Goal: Task Accomplishment & Management: Use online tool/utility

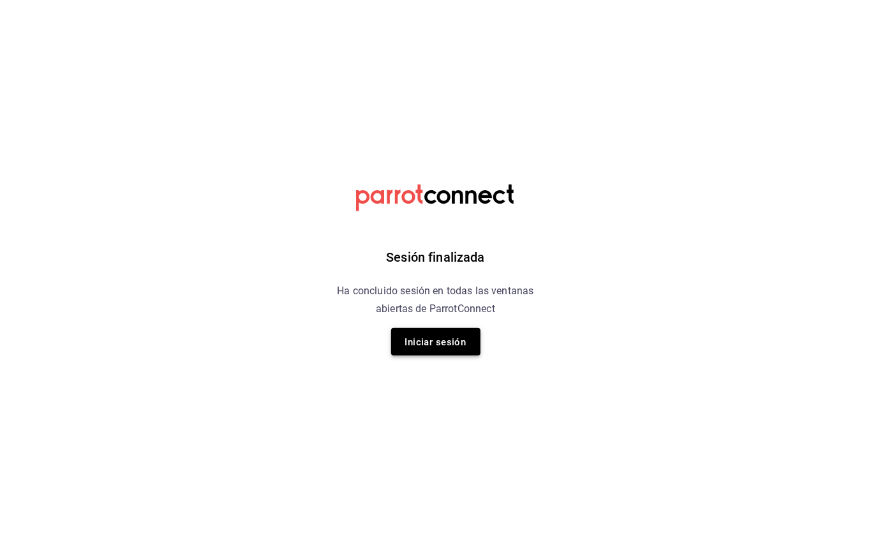
click at [448, 336] on font "Iniciar sesión" at bounding box center [435, 341] width 61 height 11
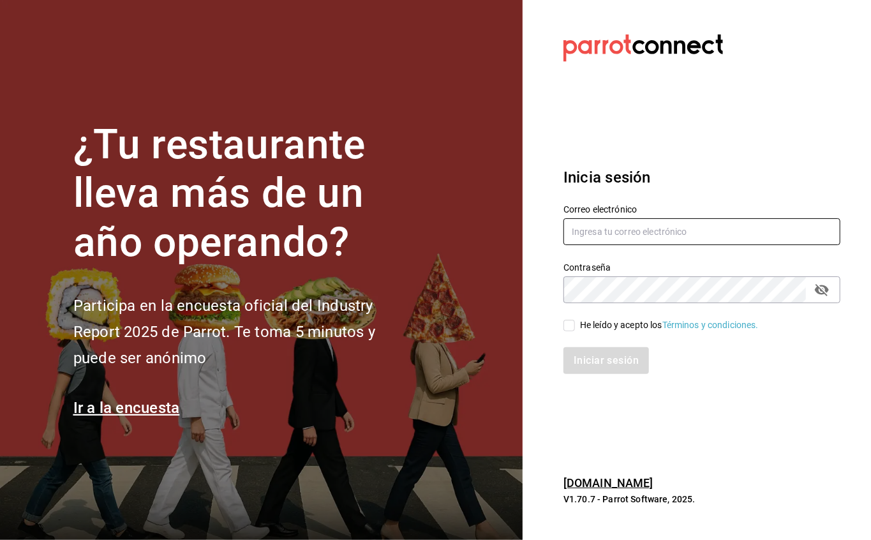
type input "[EMAIL_ADDRESS][DOMAIN_NAME]"
click at [568, 323] on input "He leído y acepto los Términos y condiciones." at bounding box center [569, 325] width 11 height 11
checkbox input "true"
click at [583, 356] on font "Iniciar sesión" at bounding box center [606, 361] width 65 height 12
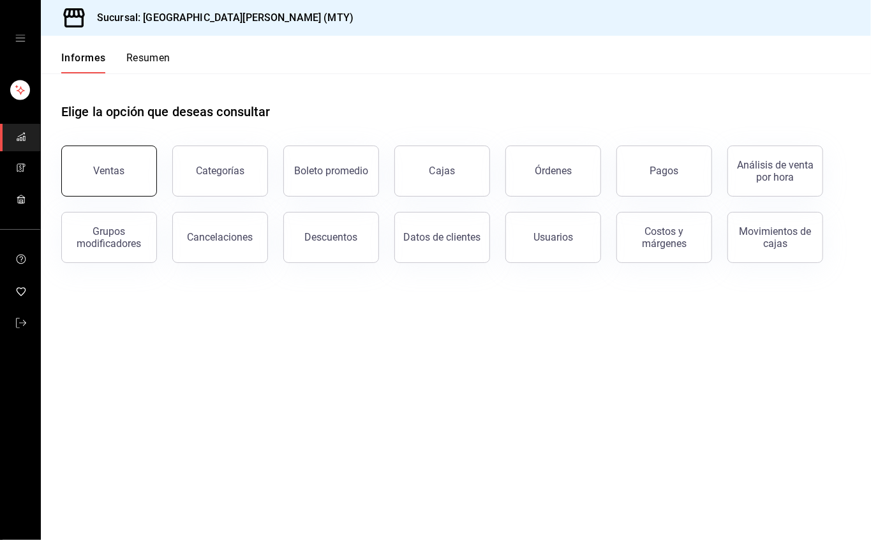
click at [98, 157] on button "Ventas" at bounding box center [109, 171] width 96 height 51
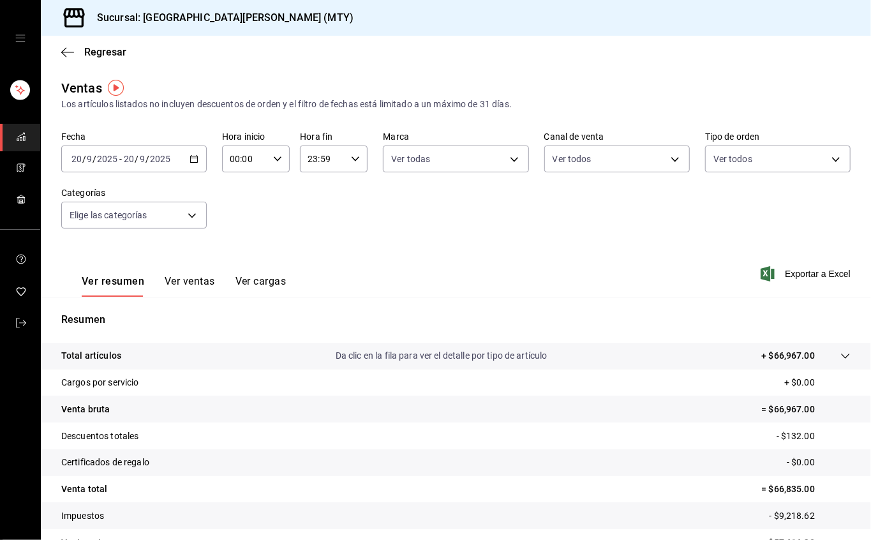
click at [355, 160] on div "23:59 Hora fin" at bounding box center [334, 159] width 68 height 27
click at [311, 241] on button "17" at bounding box center [313, 250] width 28 height 26
type input "17:59"
click at [512, 213] on div at bounding box center [435, 270] width 871 height 540
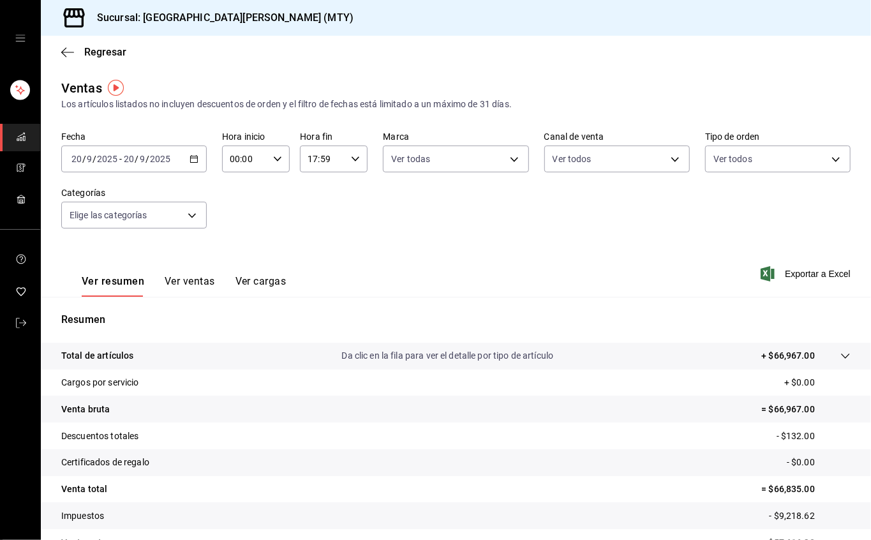
scroll to position [71, 0]
